Goal: Find specific page/section: Find specific page/section

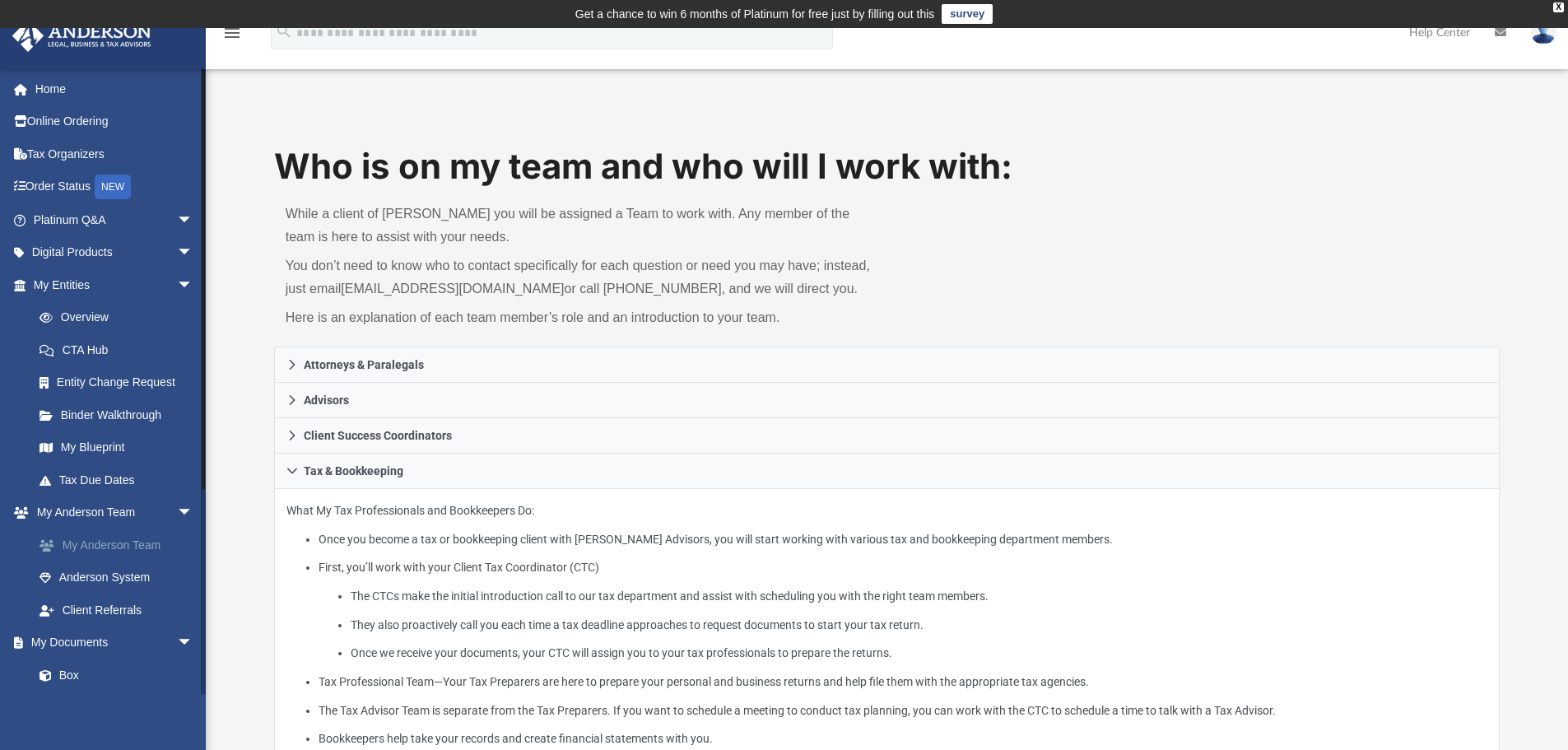
click at [131, 543] on link "My Anderson Team" at bounding box center [121, 545] width 195 height 33
click at [1544, 34] on img at bounding box center [1543, 32] width 24 height 24
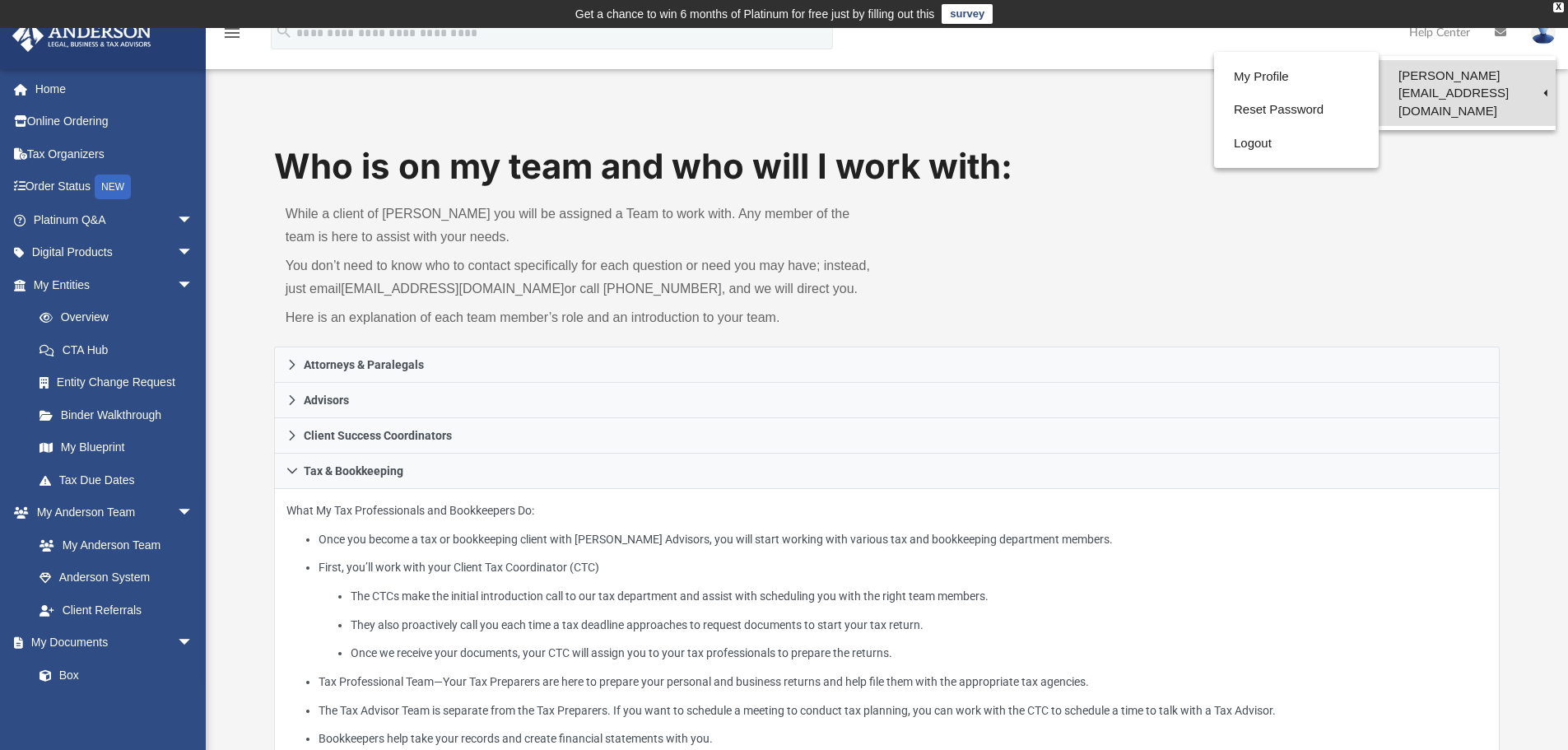
click at [1428, 77] on link "[PERSON_NAME][EMAIL_ADDRESS][DOMAIN_NAME]" at bounding box center [1467, 93] width 177 height 66
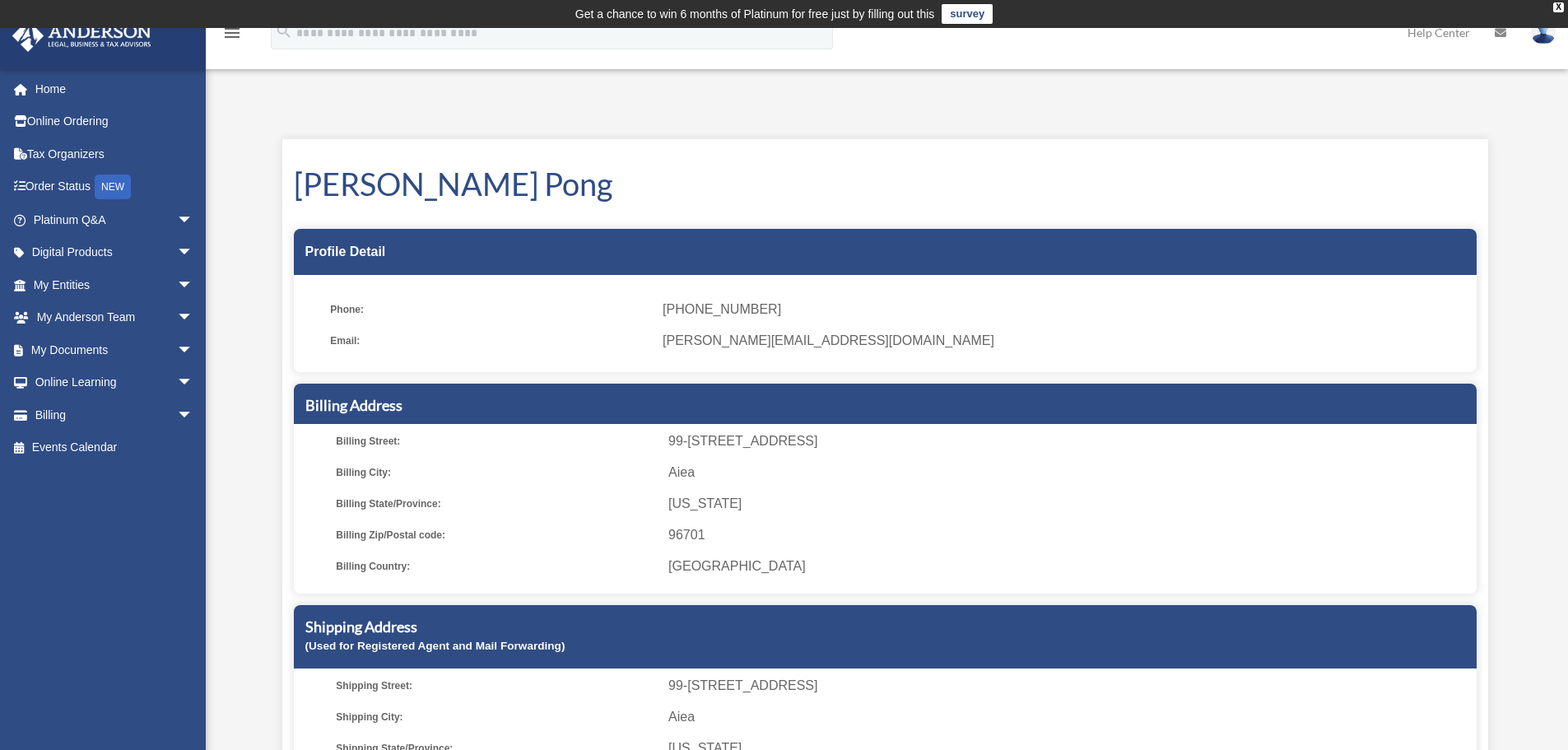
click at [840, 100] on div "My Profile nolan.pong@gmail.com Sign Out nolan.pong@gmail.com Home Online Order…" at bounding box center [784, 480] width 1568 height 779
click at [95, 312] on link "My Anderson Team arrow_drop_down" at bounding box center [114, 318] width 206 height 33
click at [177, 312] on span "arrow_drop_down" at bounding box center [194, 318] width 33 height 33
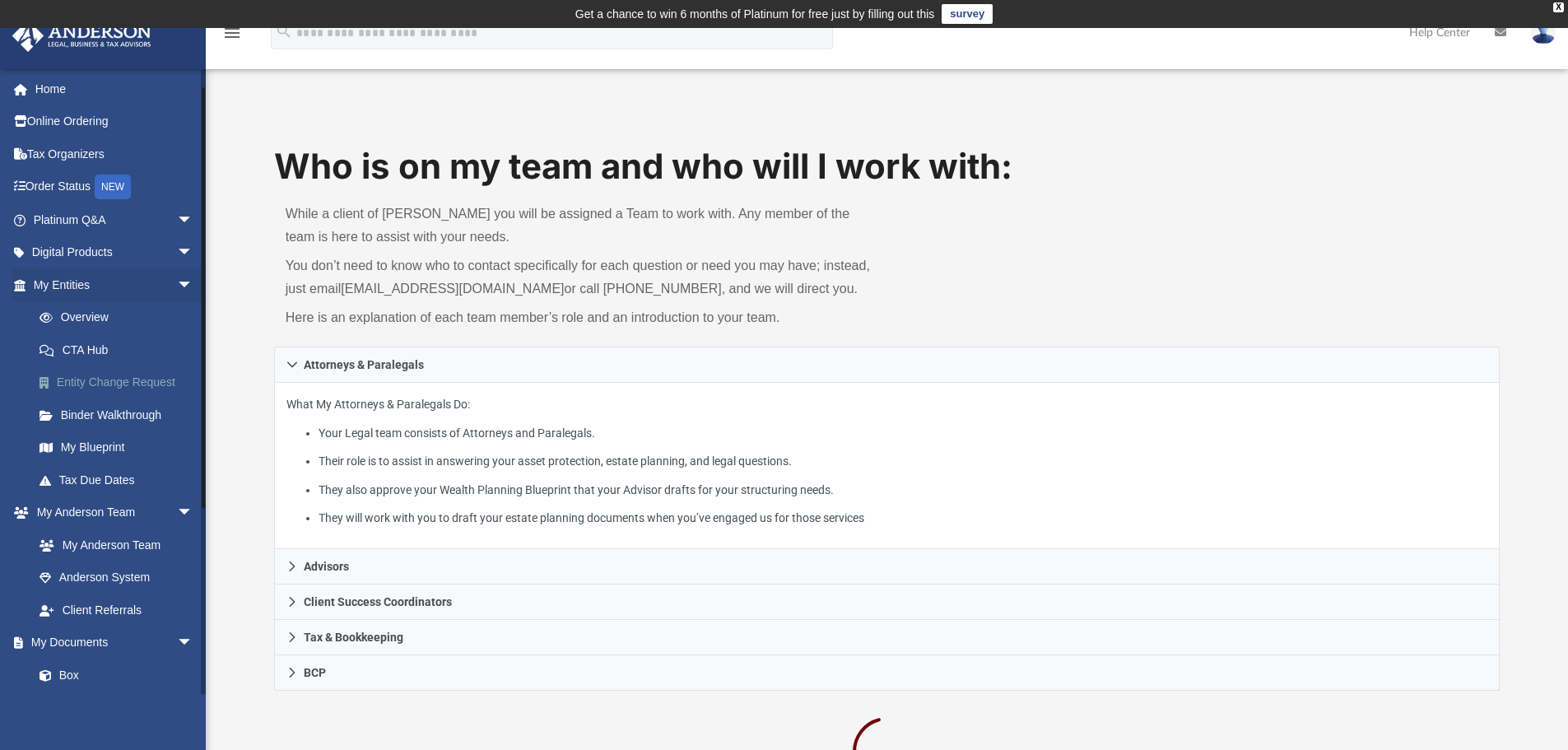
scroll to position [110, 0]
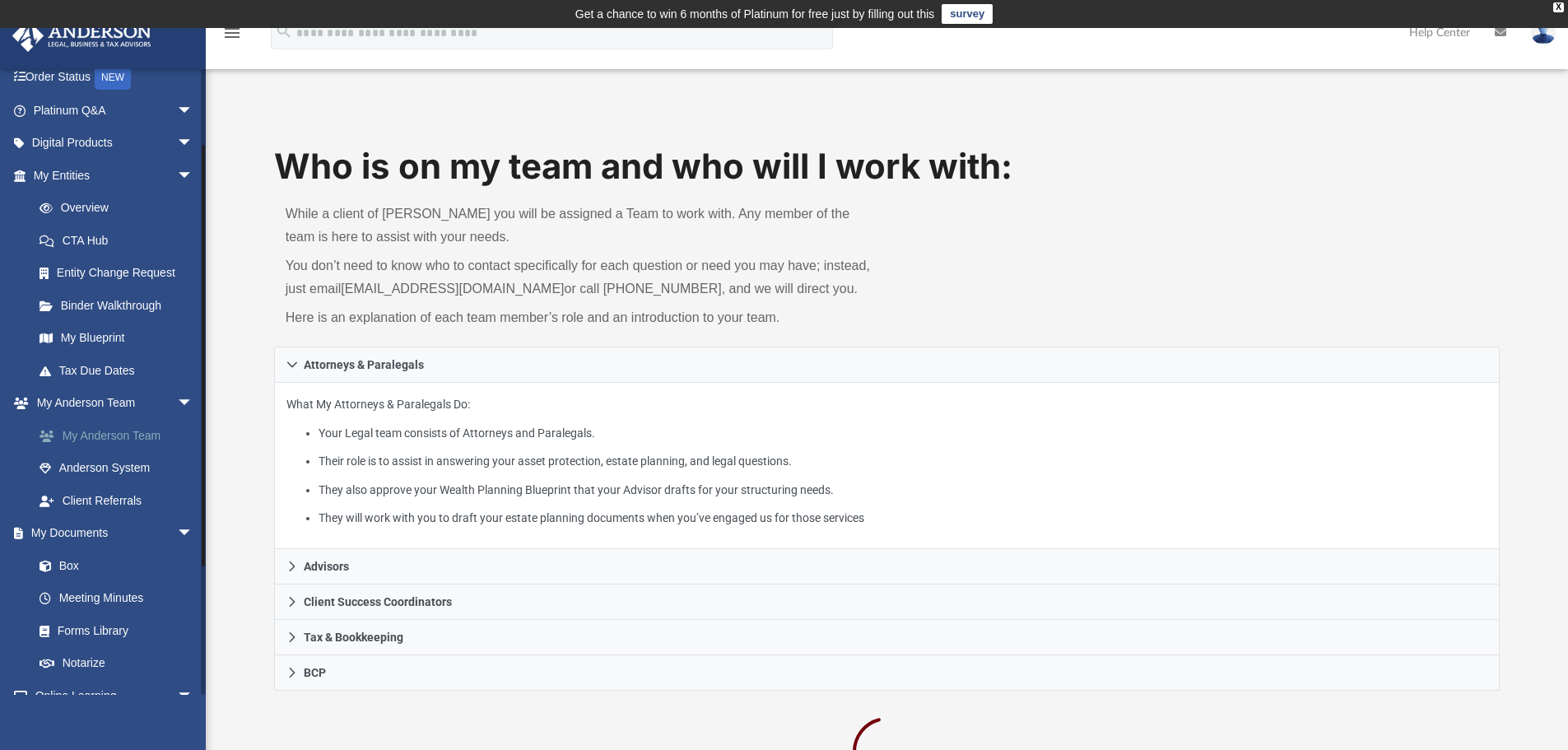
click at [145, 436] on link "My Anderson Team" at bounding box center [121, 435] width 195 height 33
